Goal: Transaction & Acquisition: Download file/media

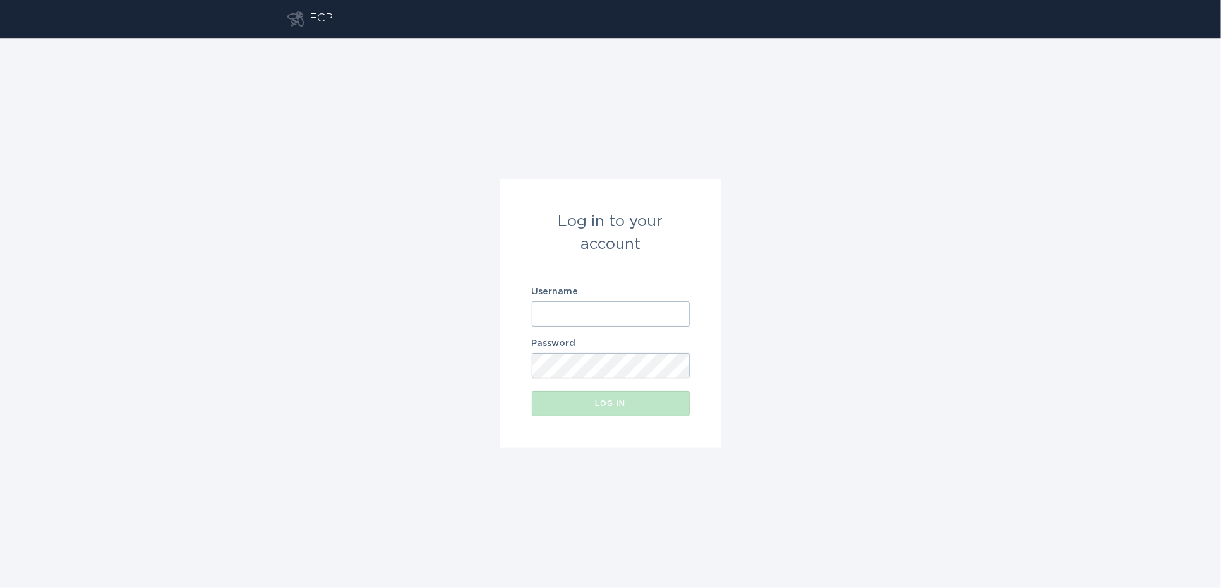
type input "[EMAIL_ADDRESS][DOMAIN_NAME]"
click at [582, 401] on div "Log in" at bounding box center [610, 404] width 145 height 8
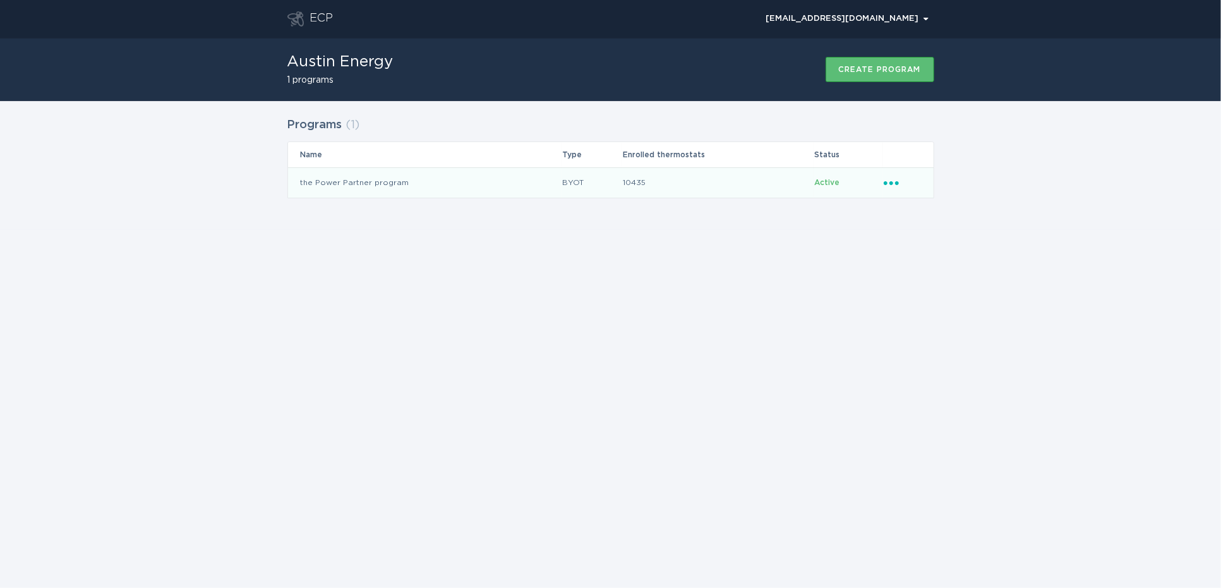
click at [509, 186] on td "the Power Partner program" at bounding box center [425, 182] width 274 height 30
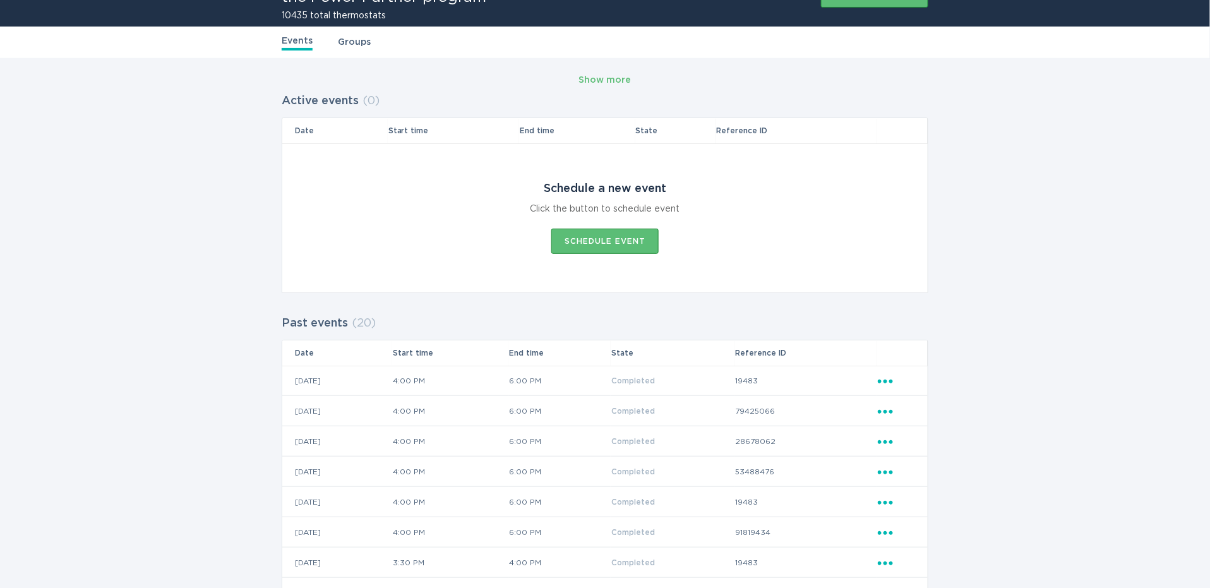
scroll to position [70, 0]
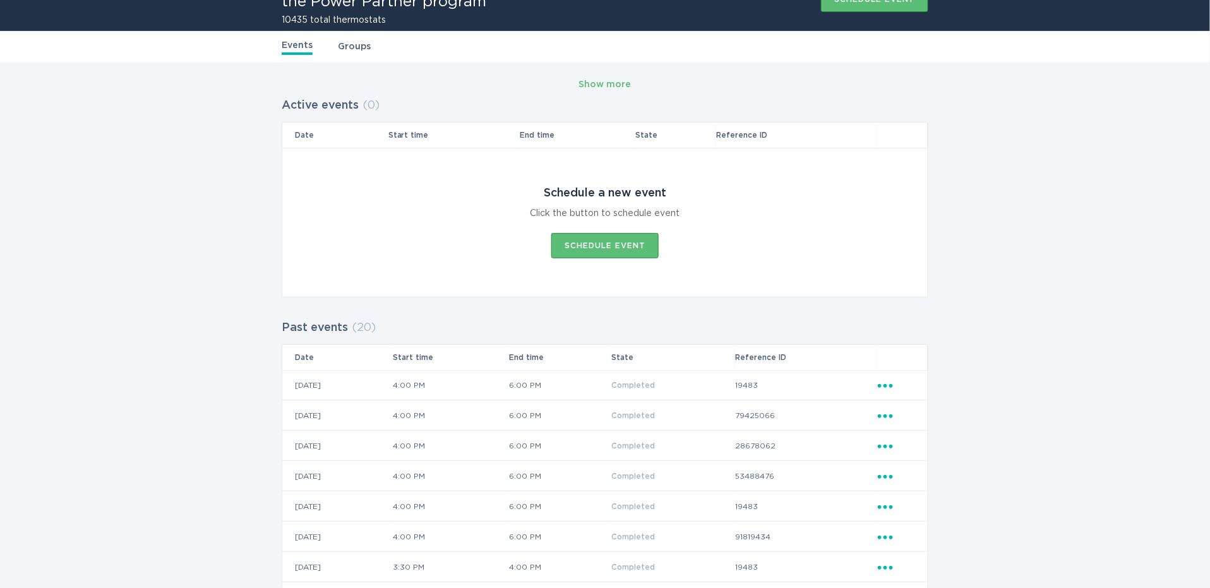
click at [349, 53] on link "Groups" at bounding box center [354, 47] width 33 height 14
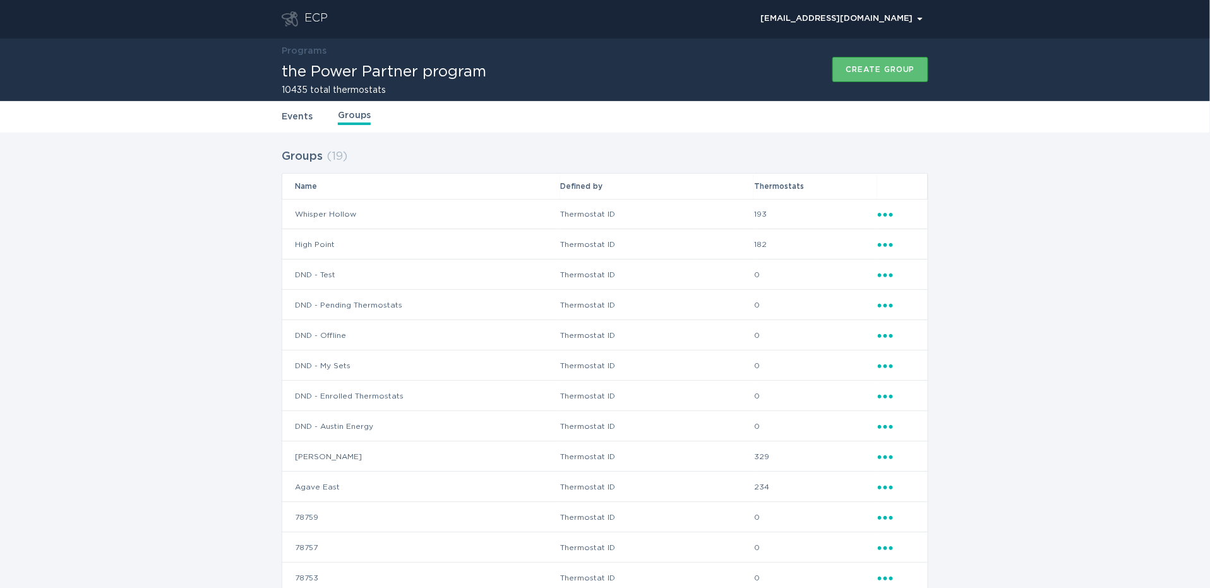
click at [884, 212] on icon "Ellipsis" at bounding box center [887, 212] width 18 height 11
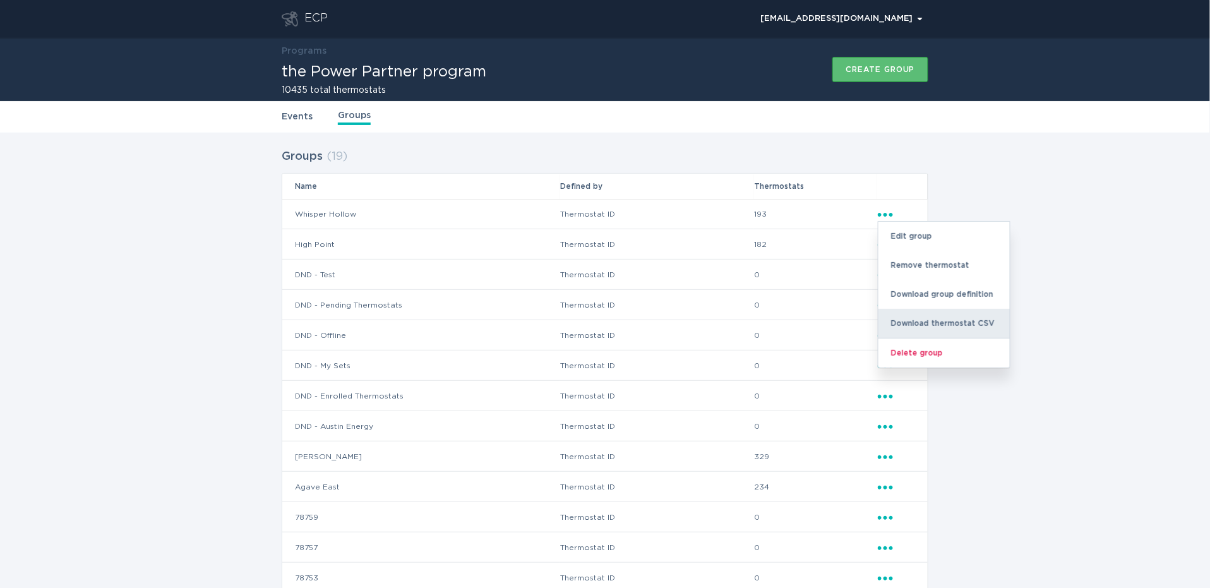
click at [903, 314] on div "Download thermostat CSV" at bounding box center [944, 323] width 131 height 29
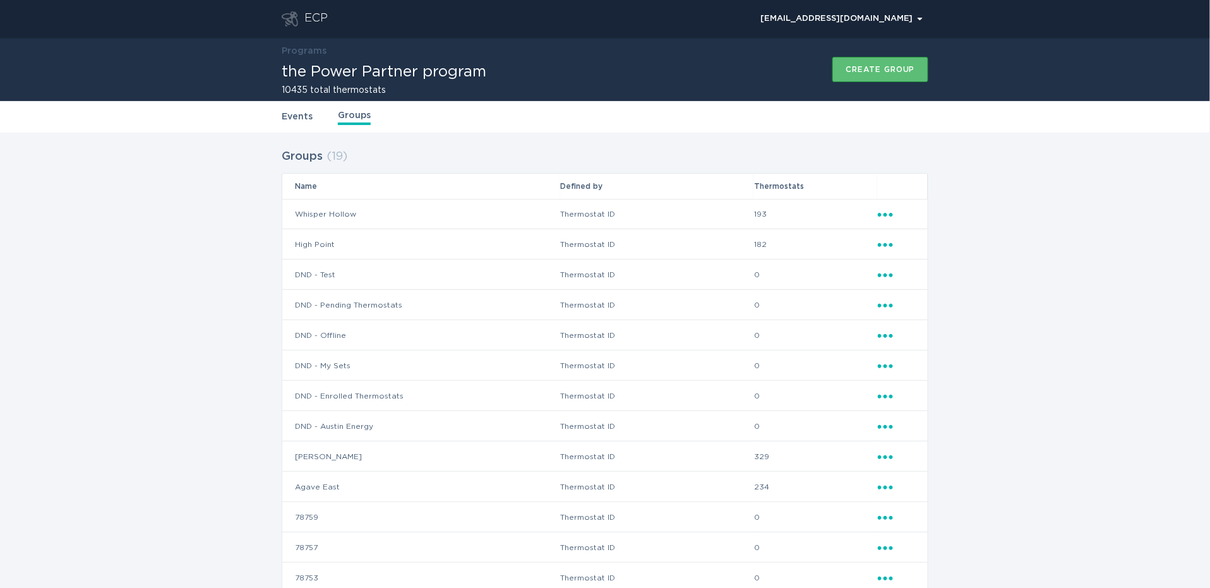
click at [886, 241] on icon "Ellipsis" at bounding box center [887, 243] width 18 height 11
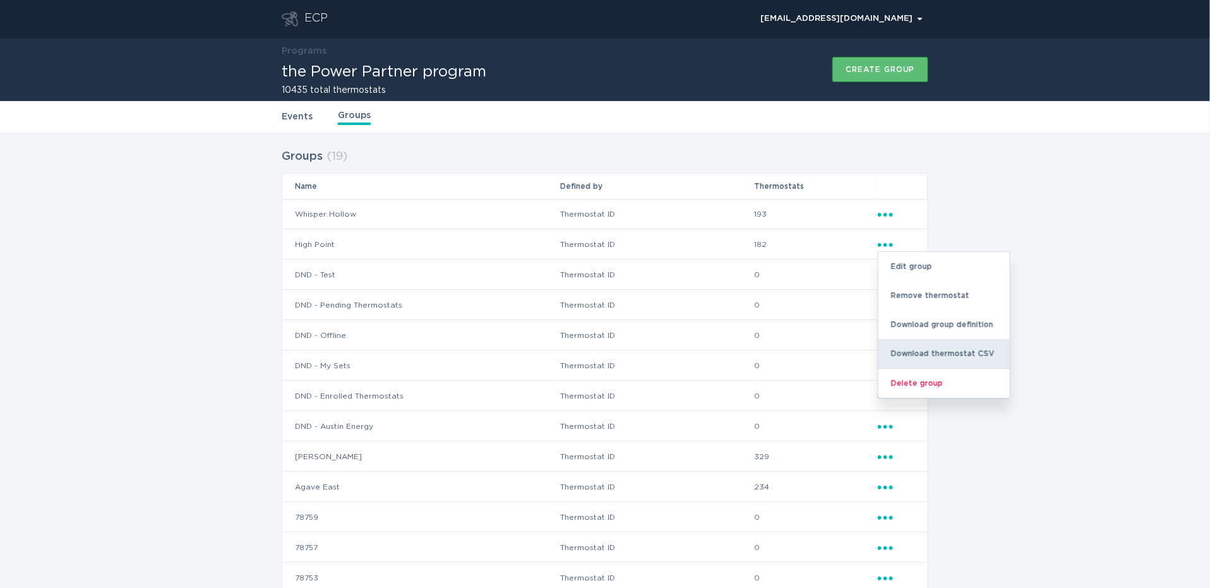
click at [907, 345] on div "Download thermostat CSV" at bounding box center [944, 353] width 131 height 29
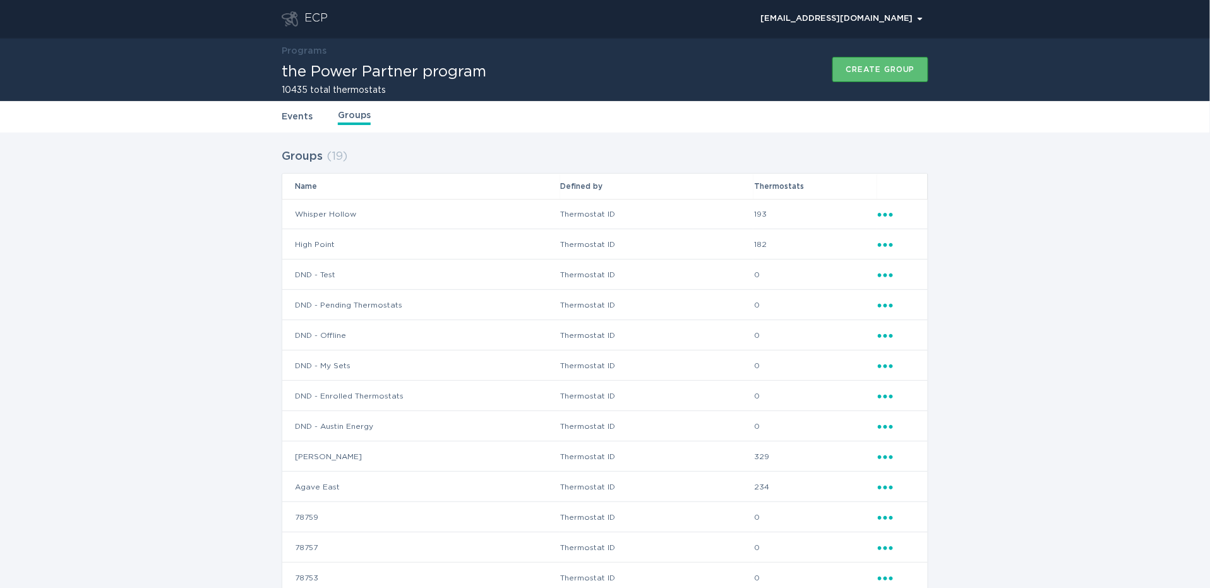
click at [885, 459] on icon "Ellipsis" at bounding box center [887, 455] width 18 height 11
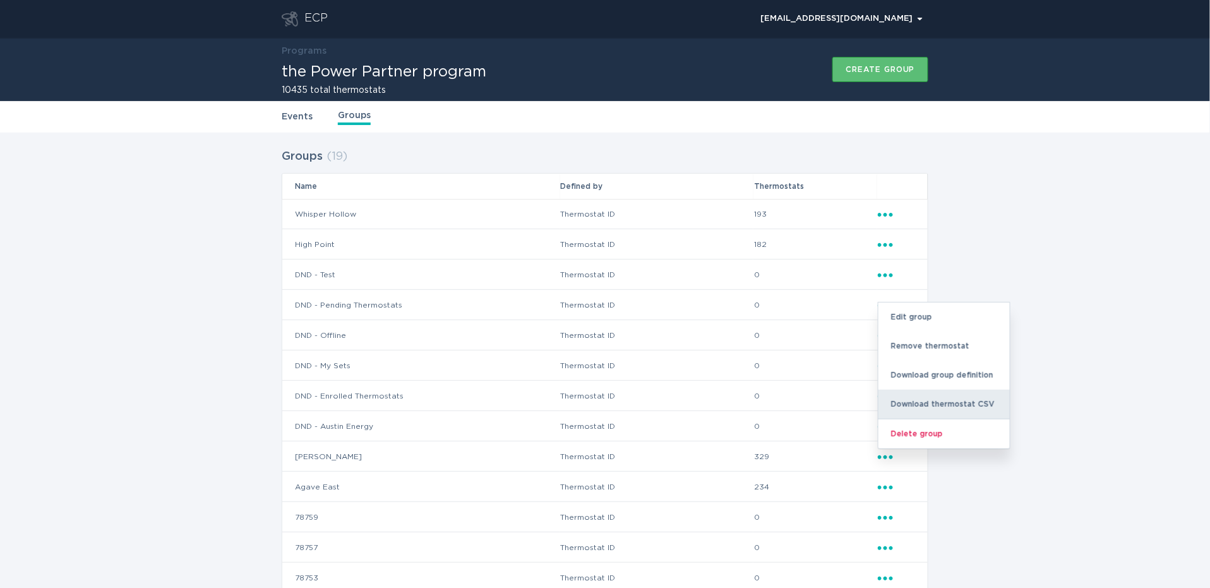
click at [930, 408] on div "Download thermostat CSV" at bounding box center [944, 404] width 131 height 29
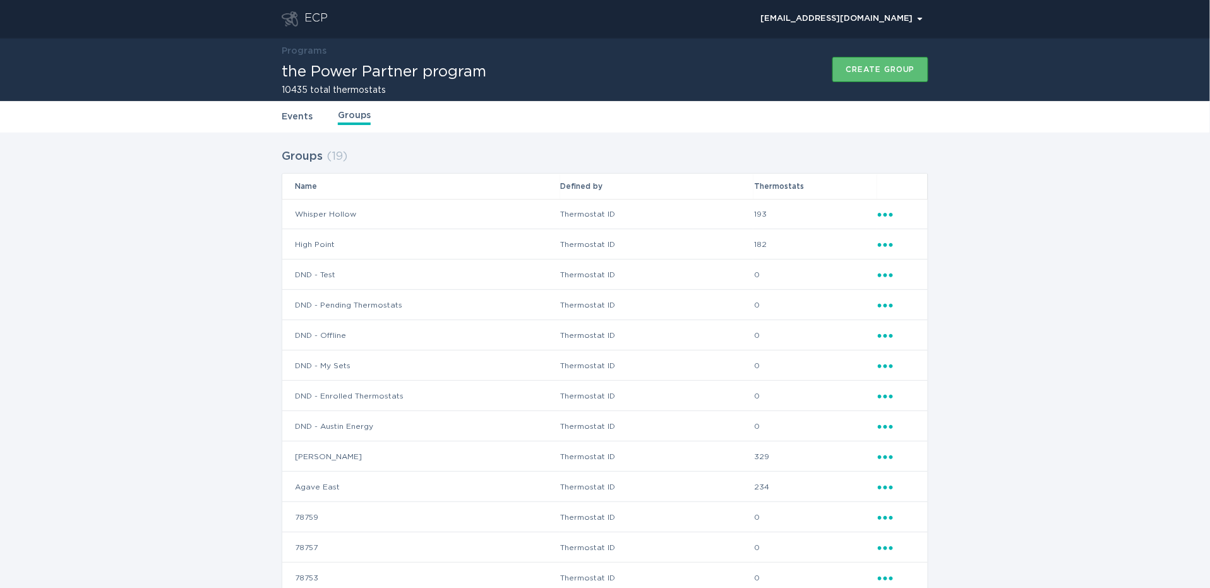
click at [881, 486] on icon "Popover menu" at bounding box center [885, 488] width 15 height 4
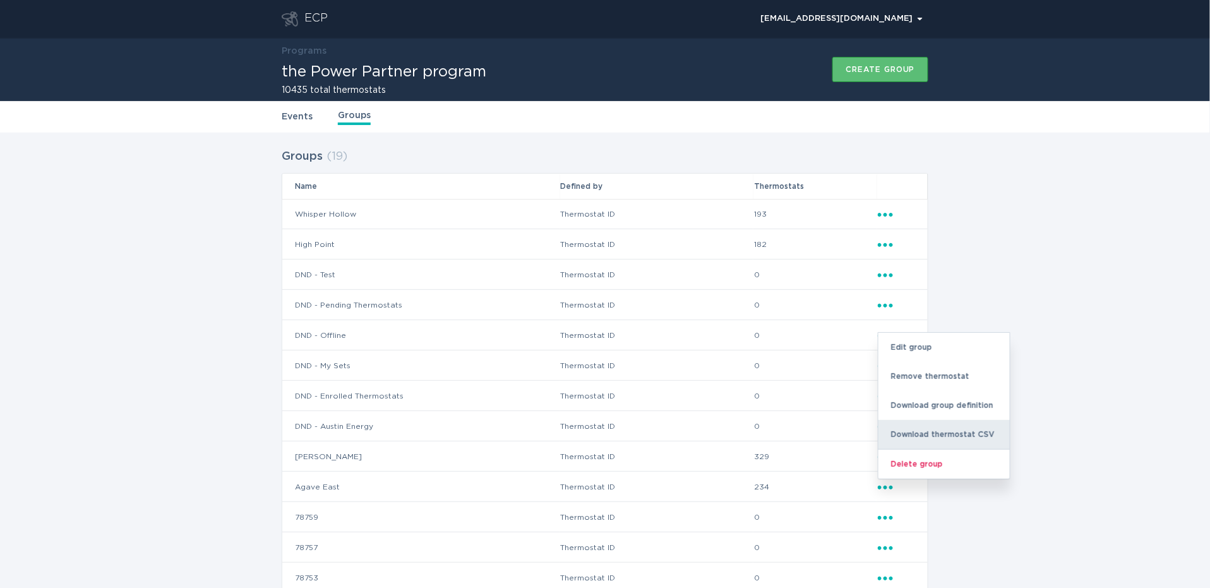
click at [915, 438] on div "Download thermostat CSV" at bounding box center [944, 434] width 131 height 29
